Goal: Find specific page/section: Find specific page/section

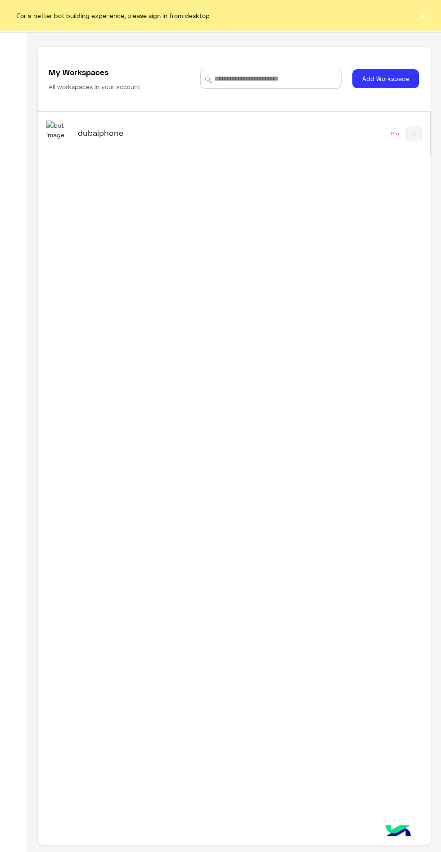
click at [112, 147] on div "dubaiphone" at bounding box center [158, 134] width 225 height 26
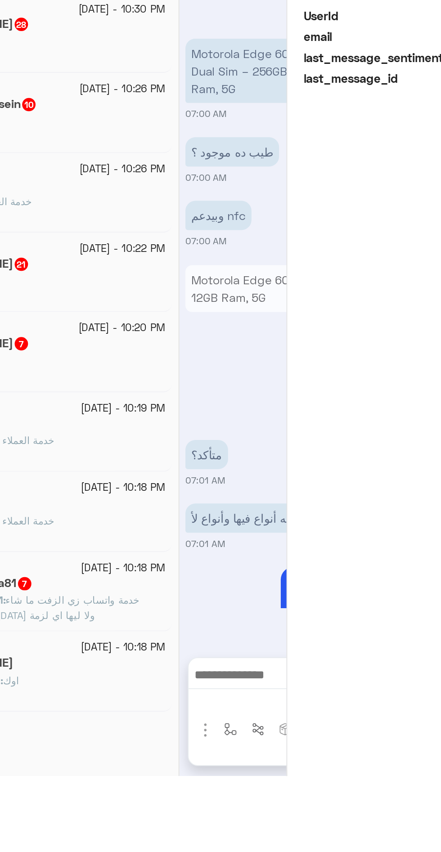
scroll to position [692, 0]
